Goal: Check status: Check status

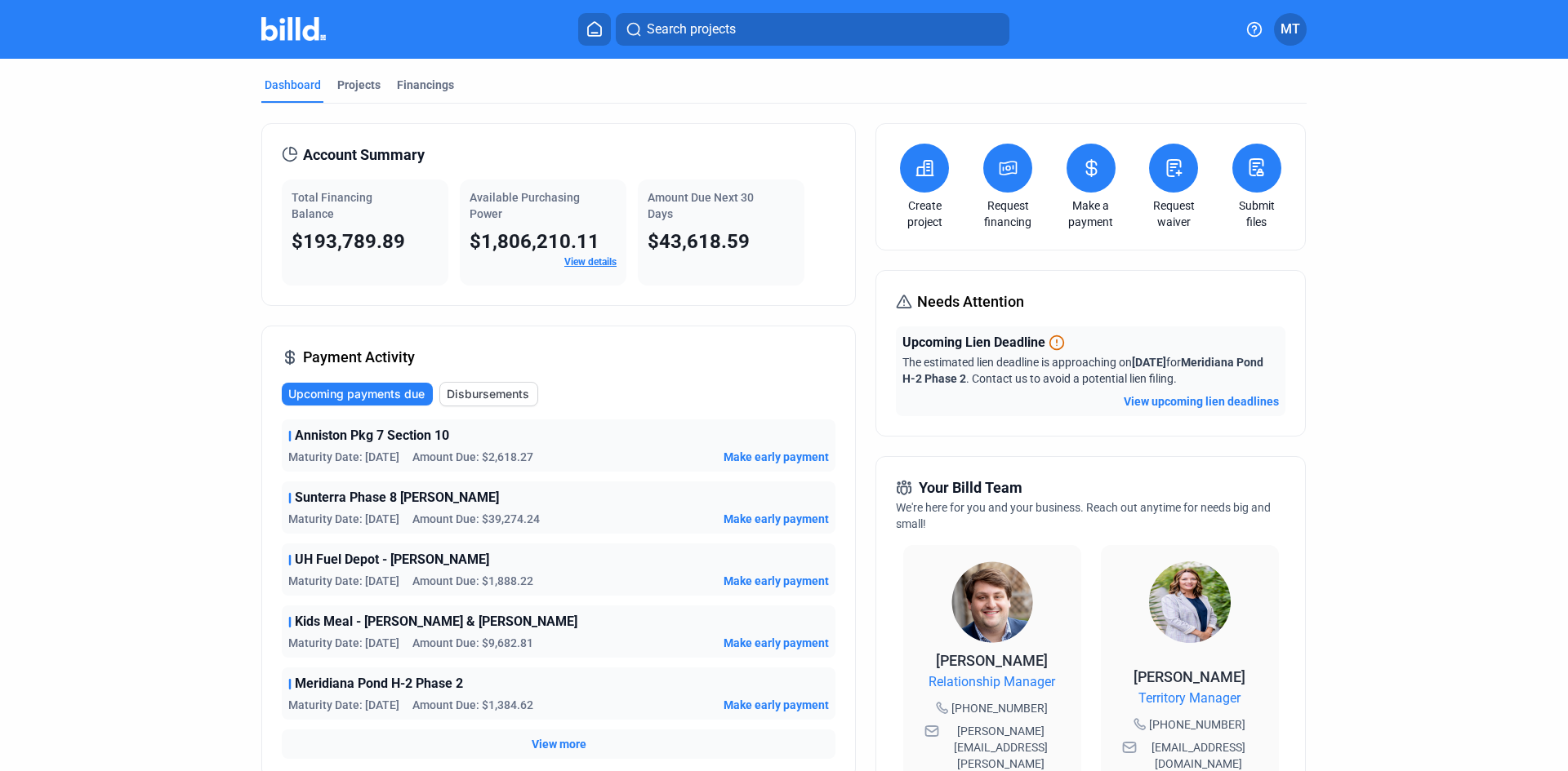
click at [1091, 164] on icon at bounding box center [1090, 168] width 10 height 17
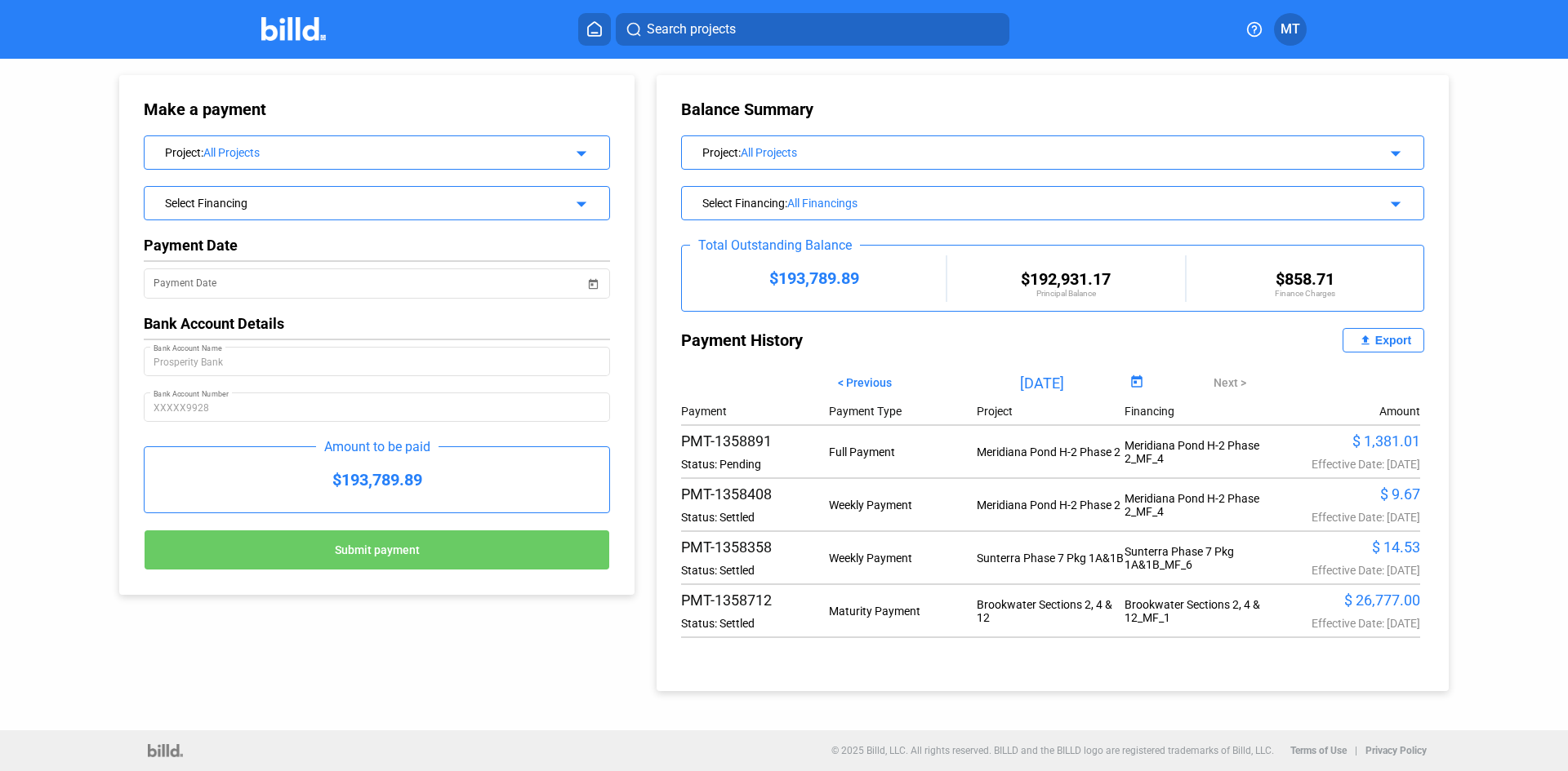
click at [295, 30] on img at bounding box center [293, 29] width 64 height 23
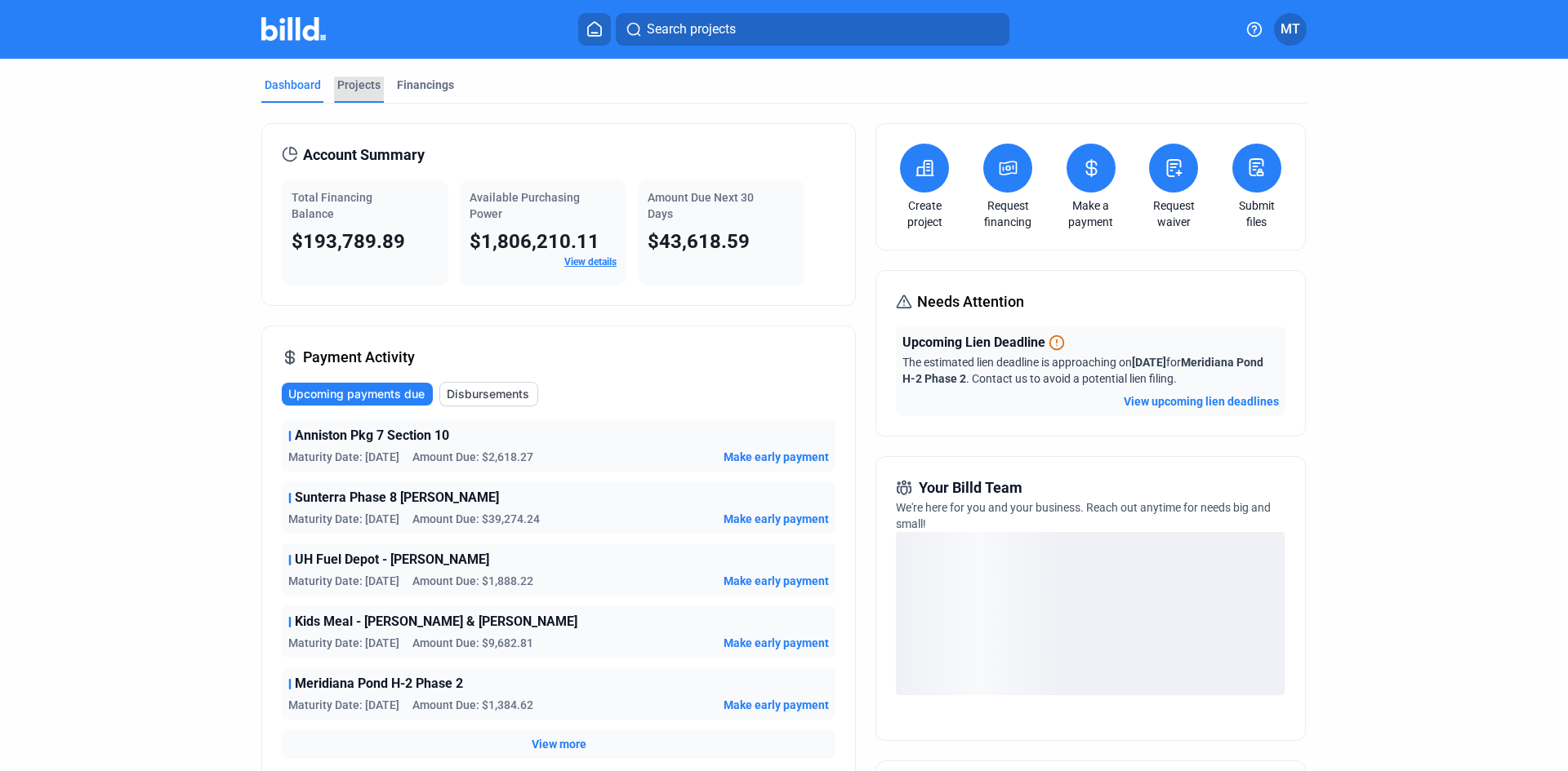
click at [358, 92] on div "Projects" at bounding box center [359, 84] width 44 height 17
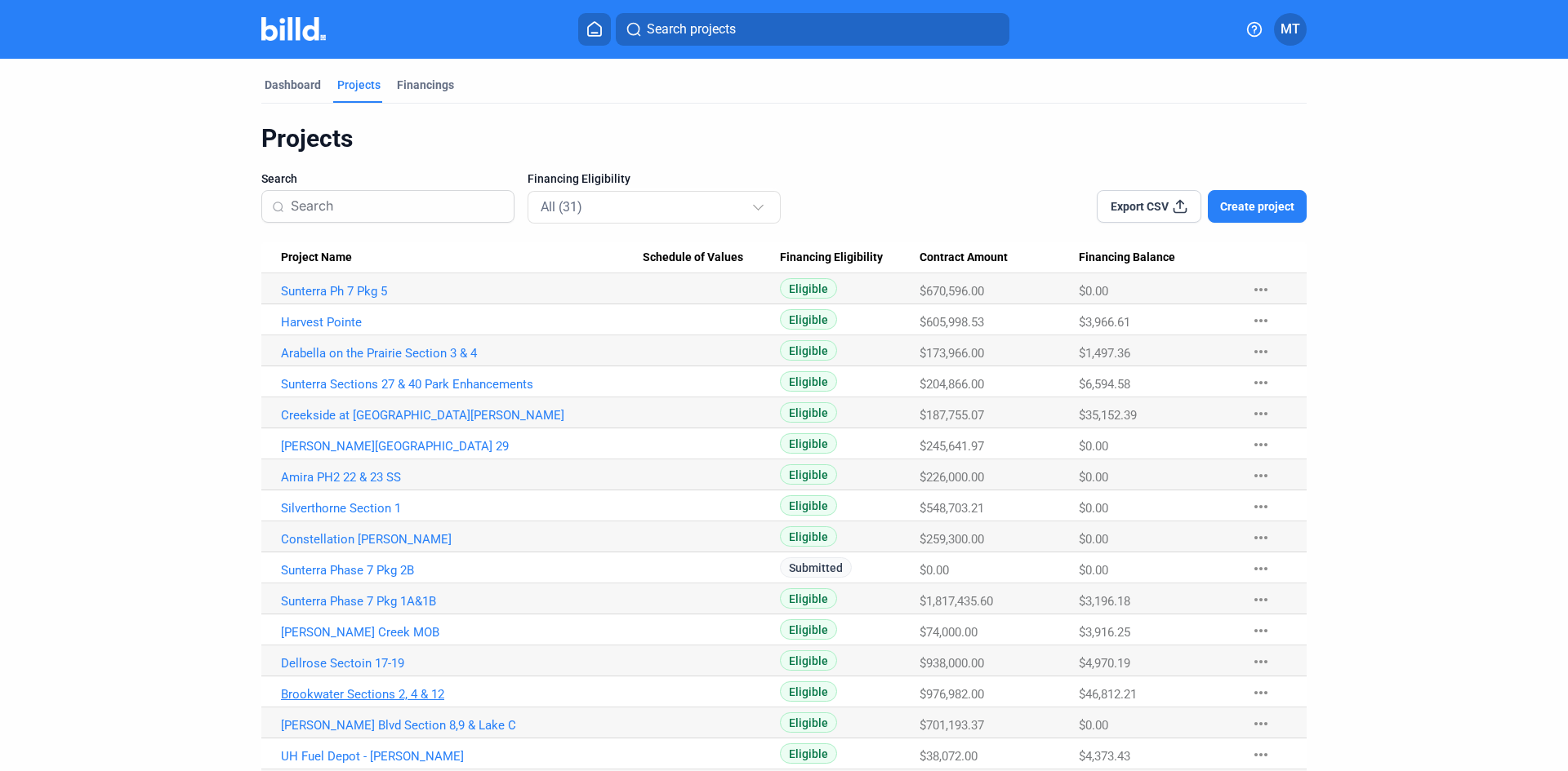
click at [401, 687] on link "Brookwater Sections 2, 4 & 12" at bounding box center [461, 694] width 361 height 15
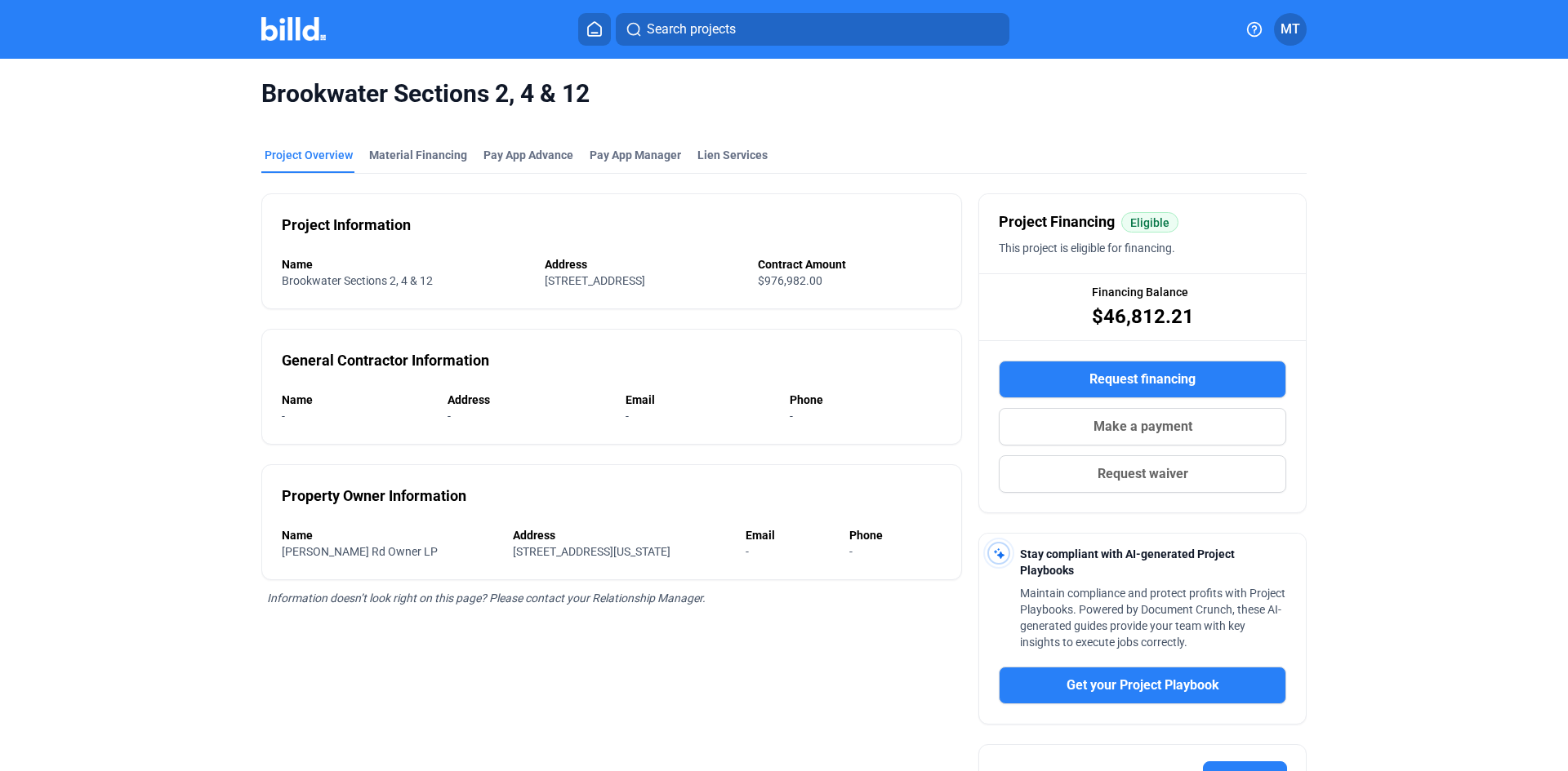
click at [443, 140] on mat-tab-group "Project Overview Material Financing Pay App Advance Pay App Manager Lien Servic…" at bounding box center [784, 608] width 1045 height 959
click at [443, 151] on div "Material Financing" at bounding box center [418, 155] width 98 height 17
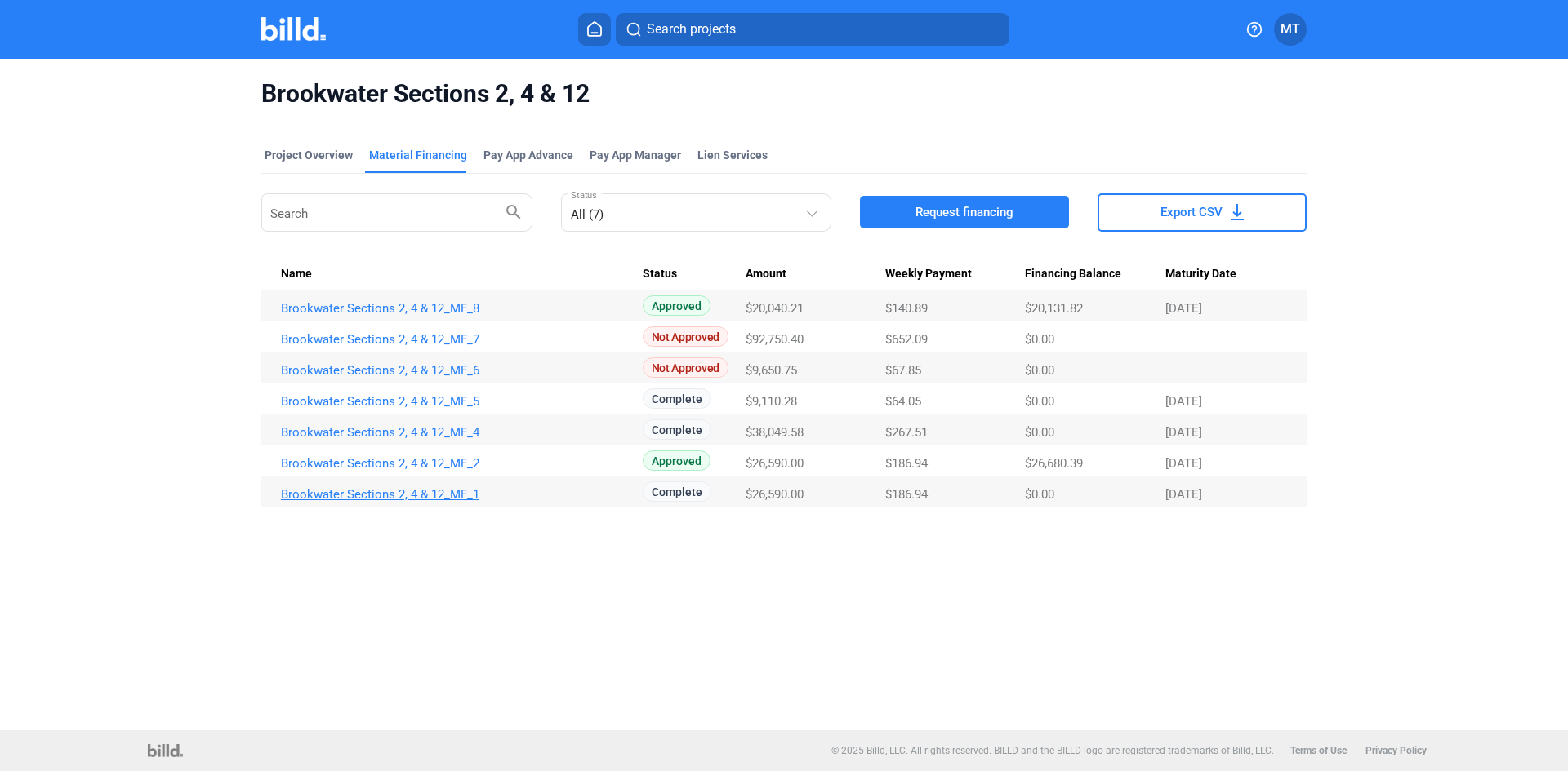
click at [485, 487] on link "Brookwater Sections 2, 4 & 12_MF_1" at bounding box center [461, 494] width 361 height 15
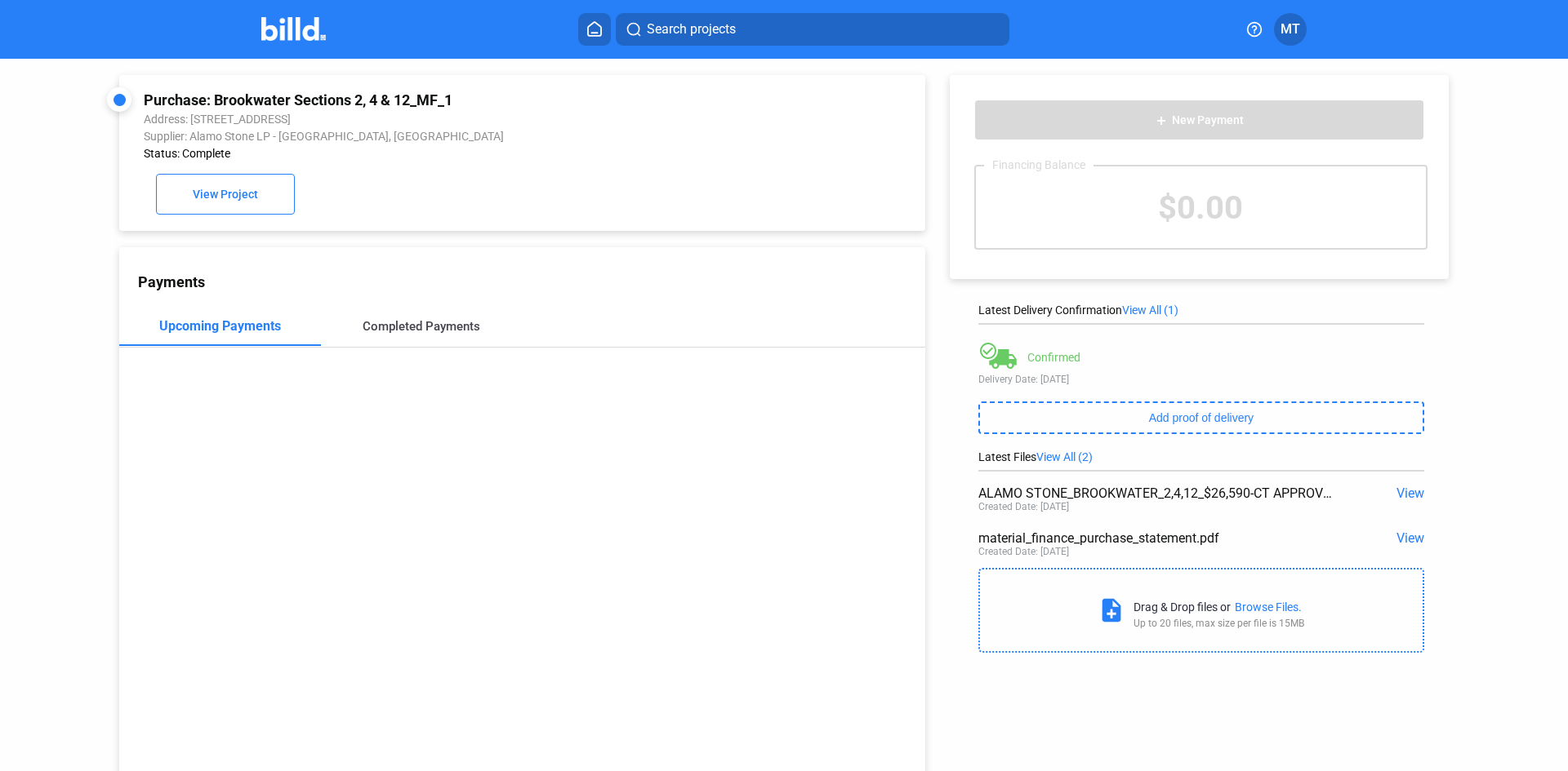
click at [449, 330] on div "Completed Payments" at bounding box center [421, 326] width 118 height 15
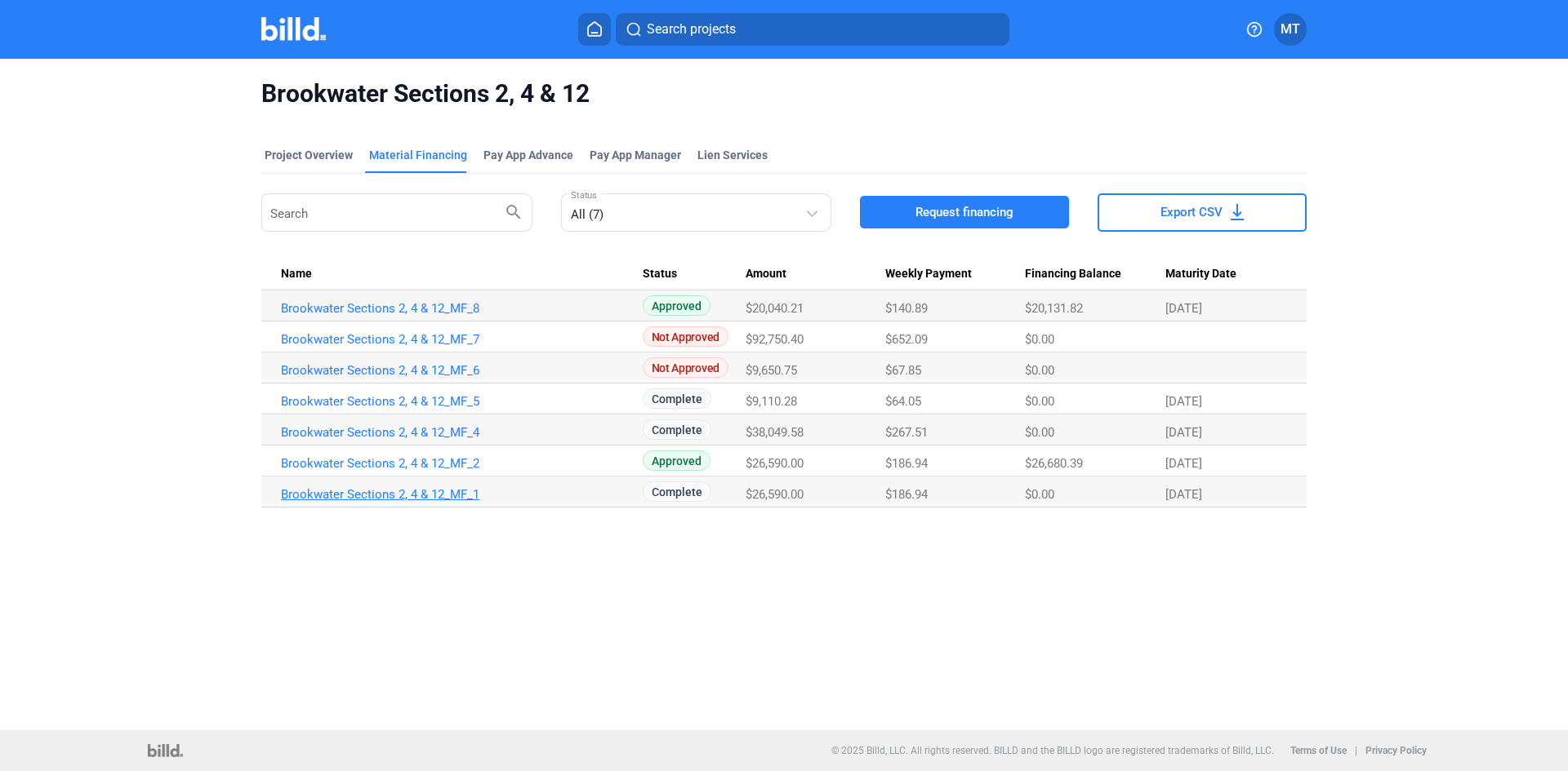
click at [384, 489] on link "Brookwater Sections 2, 4 & 12_MF_1" at bounding box center [461, 494] width 361 height 15
